Goal: Information Seeking & Learning: Learn about a topic

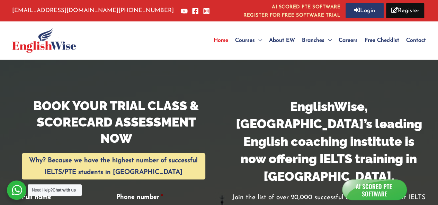
click at [377, 39] on span "Free Checklist" at bounding box center [382, 41] width 35 height 6
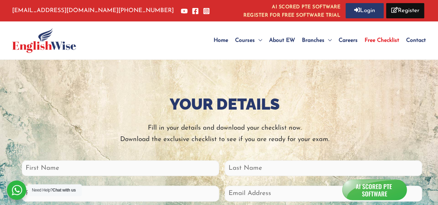
drag, startPoint x: 0, startPoint y: 0, endPoint x: 437, endPoint y: 33, distance: 437.8
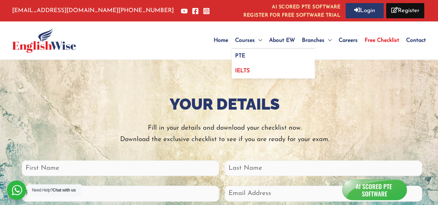
click at [243, 73] on span "IELTS" at bounding box center [242, 71] width 15 height 6
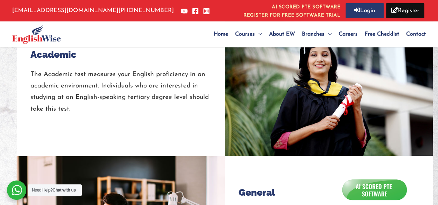
scroll to position [728, 0]
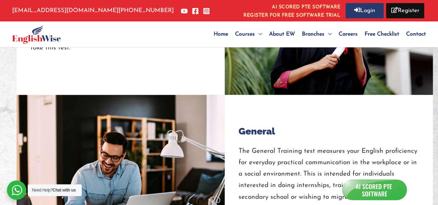
drag, startPoint x: 439, startPoint y: 19, endPoint x: 443, endPoint y: 74, distance: 54.9
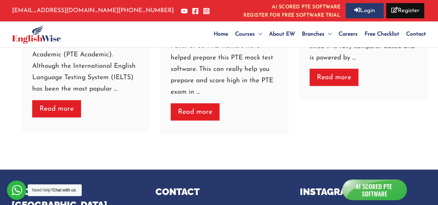
scroll to position [2369, 0]
